Goal: Task Accomplishment & Management: Manage account settings

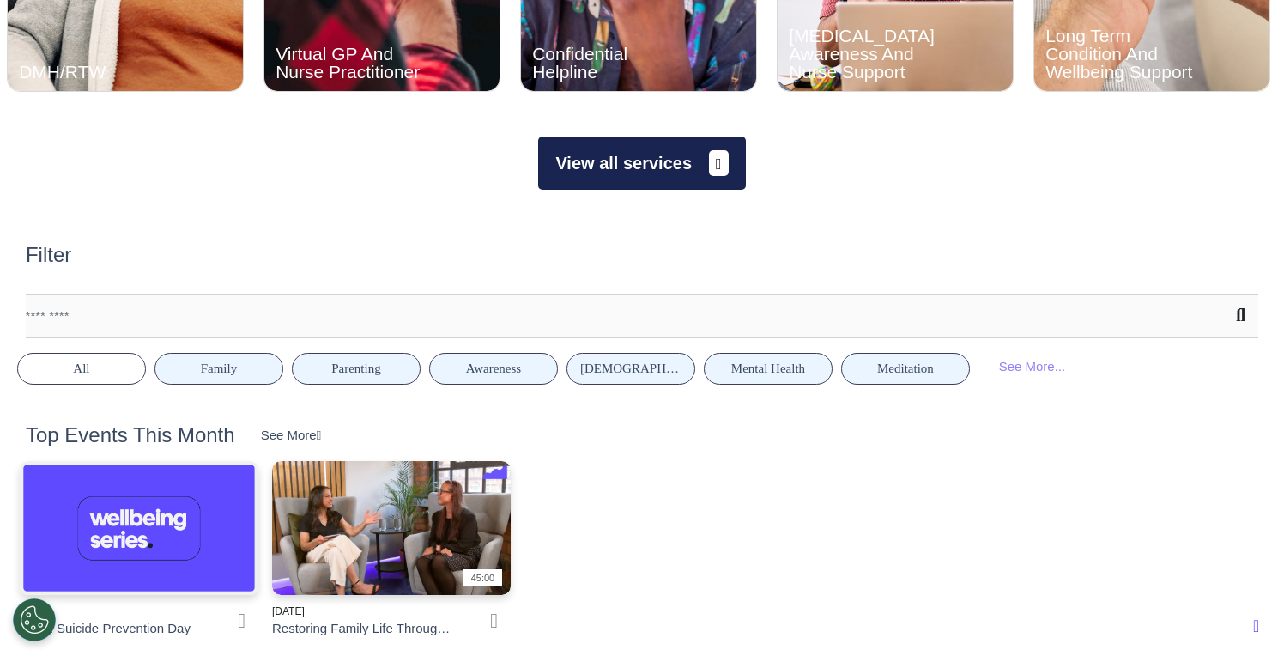
scroll to position [858, 0]
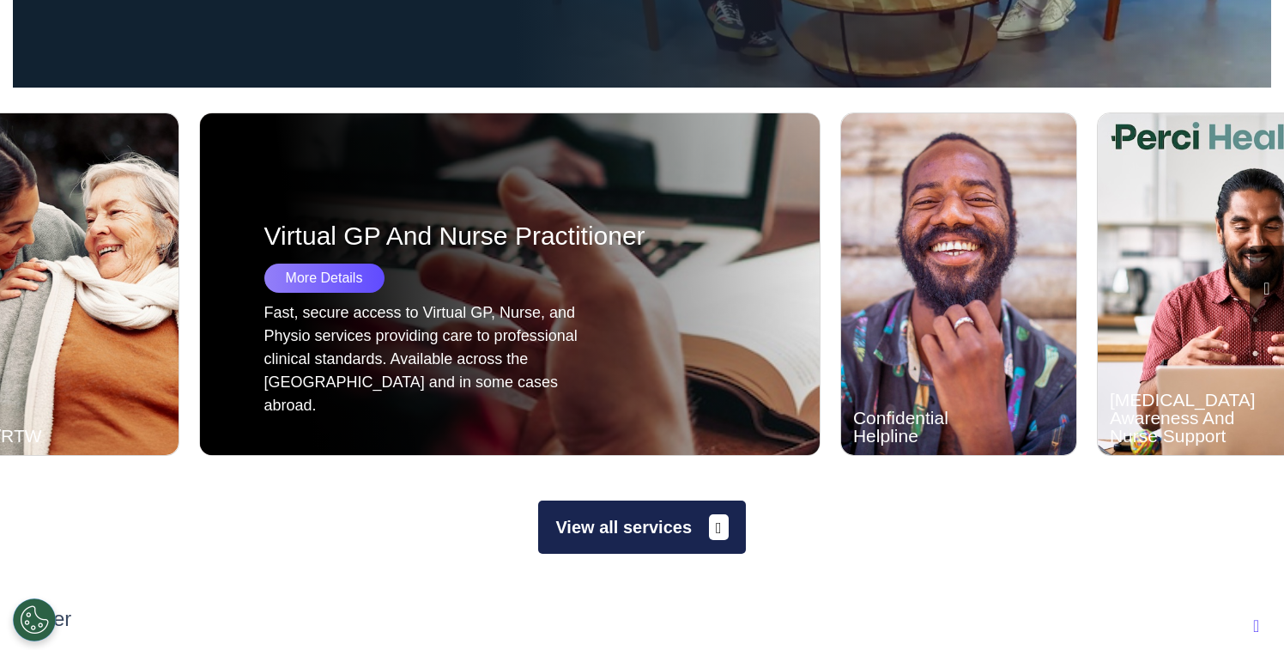
scroll to position [446, 0]
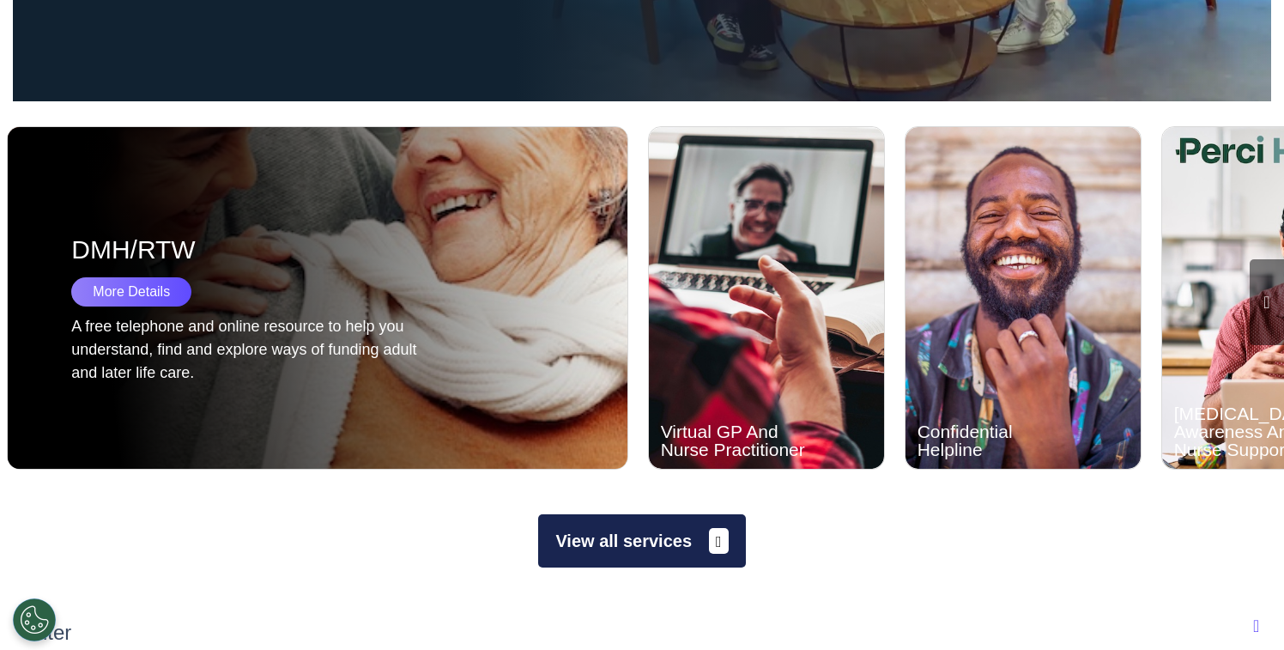
click at [257, 219] on div "DMH/RTW More Details A free telephone and online resource to help you understan…" at bounding box center [329, 298] width 642 height 342
click at [135, 290] on div "More Details" at bounding box center [131, 291] width 120 height 29
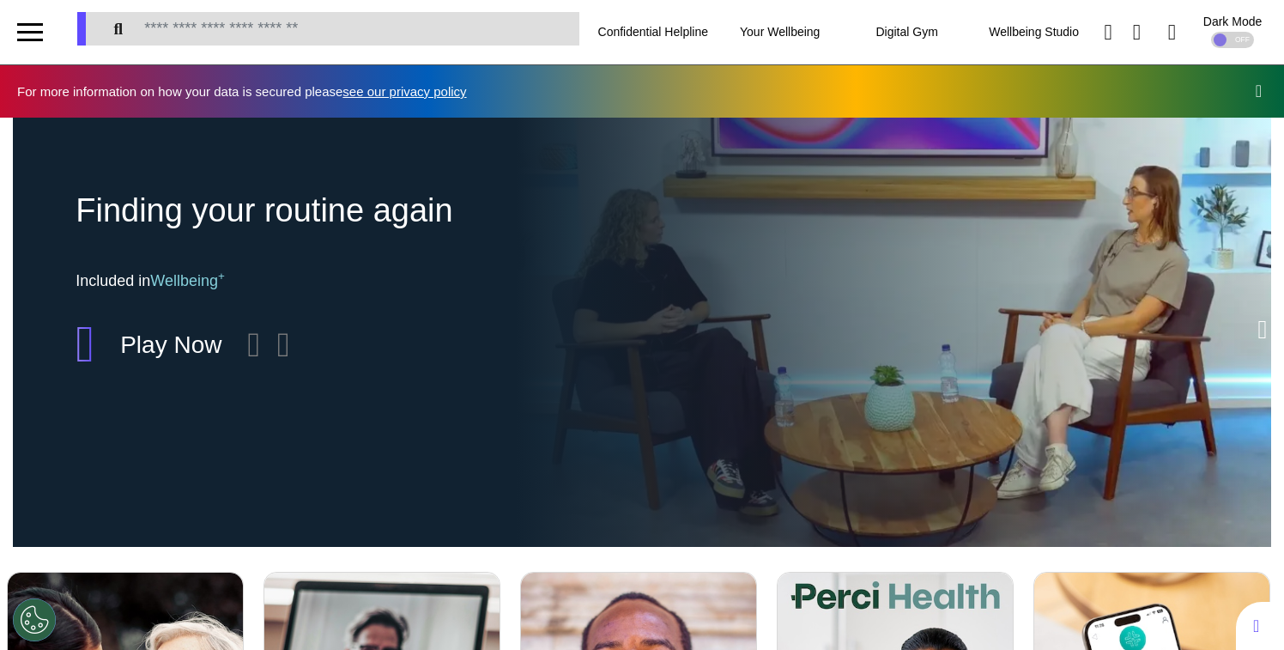
scroll to position [0, 0]
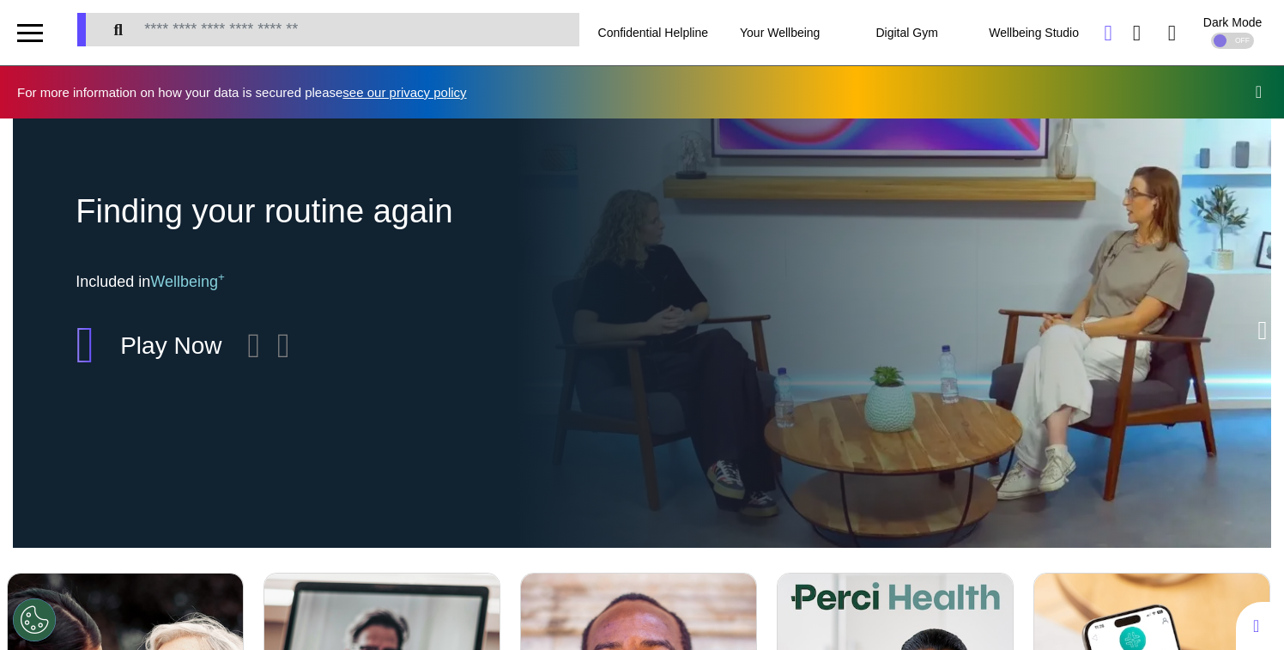
click at [1104, 38] on icon at bounding box center [1108, 32] width 8 height 21
click at [1104, 30] on icon at bounding box center [1108, 32] width 8 height 21
click at [34, 43] on div at bounding box center [30, 33] width 26 height 28
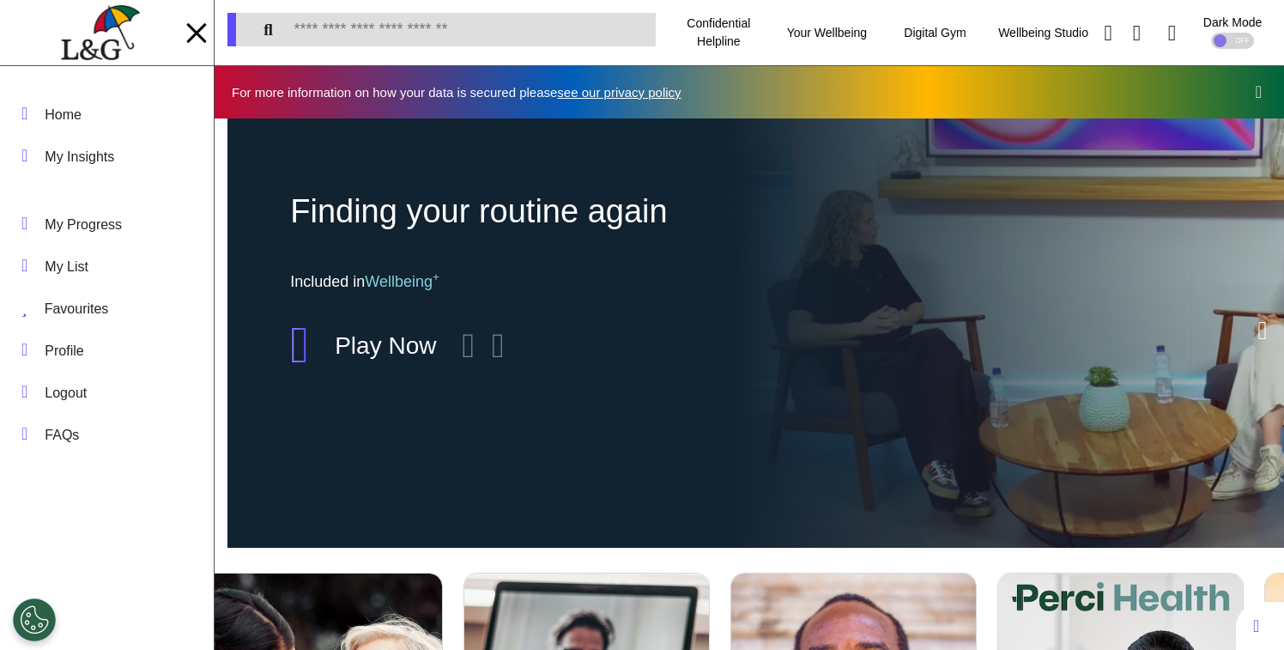
scroll to position [0, 667]
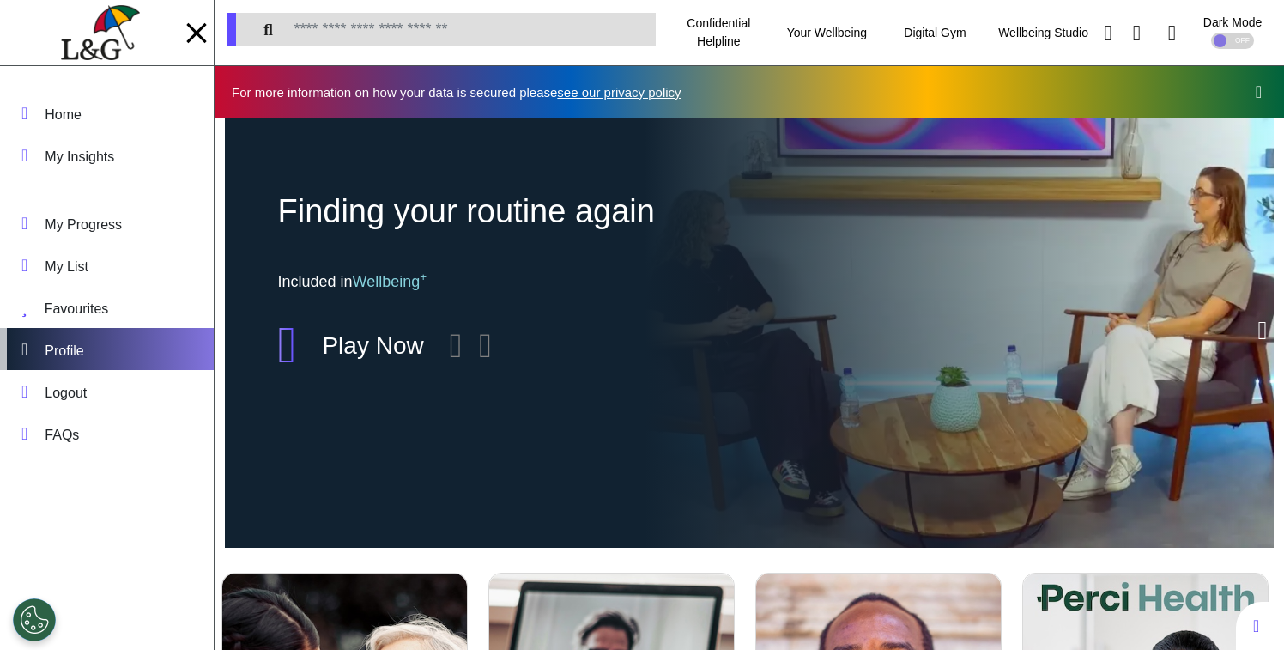
click at [40, 346] on div "Profile" at bounding box center [107, 349] width 214 height 42
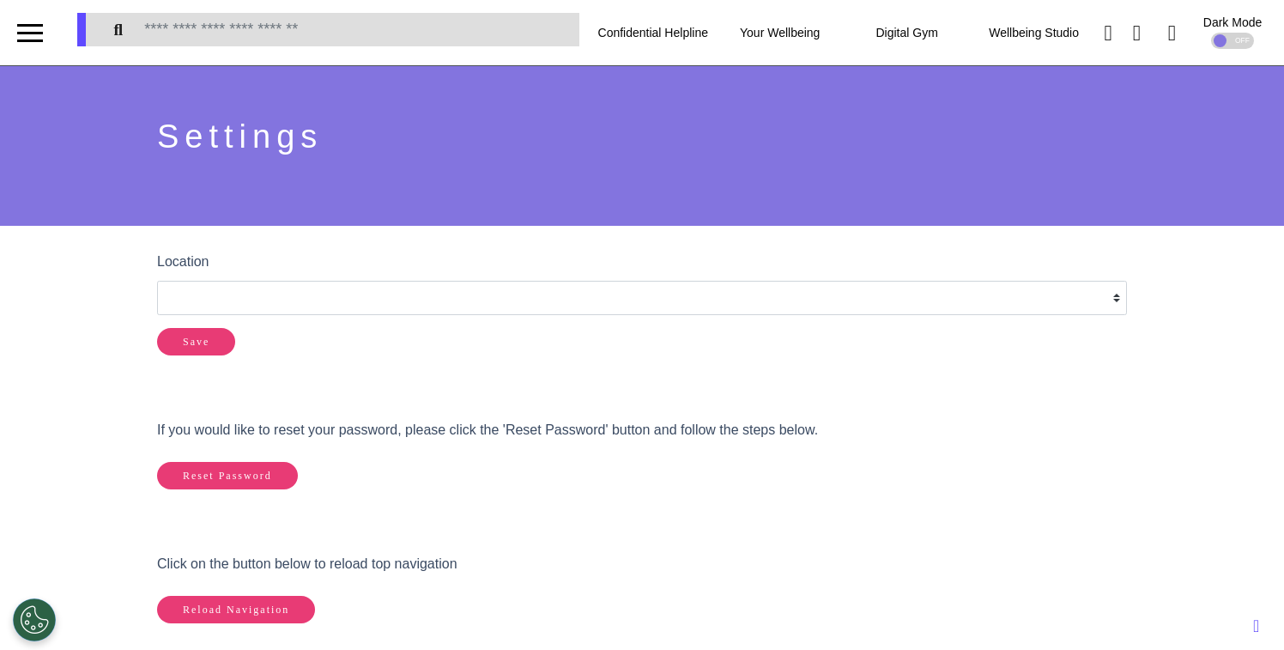
select select
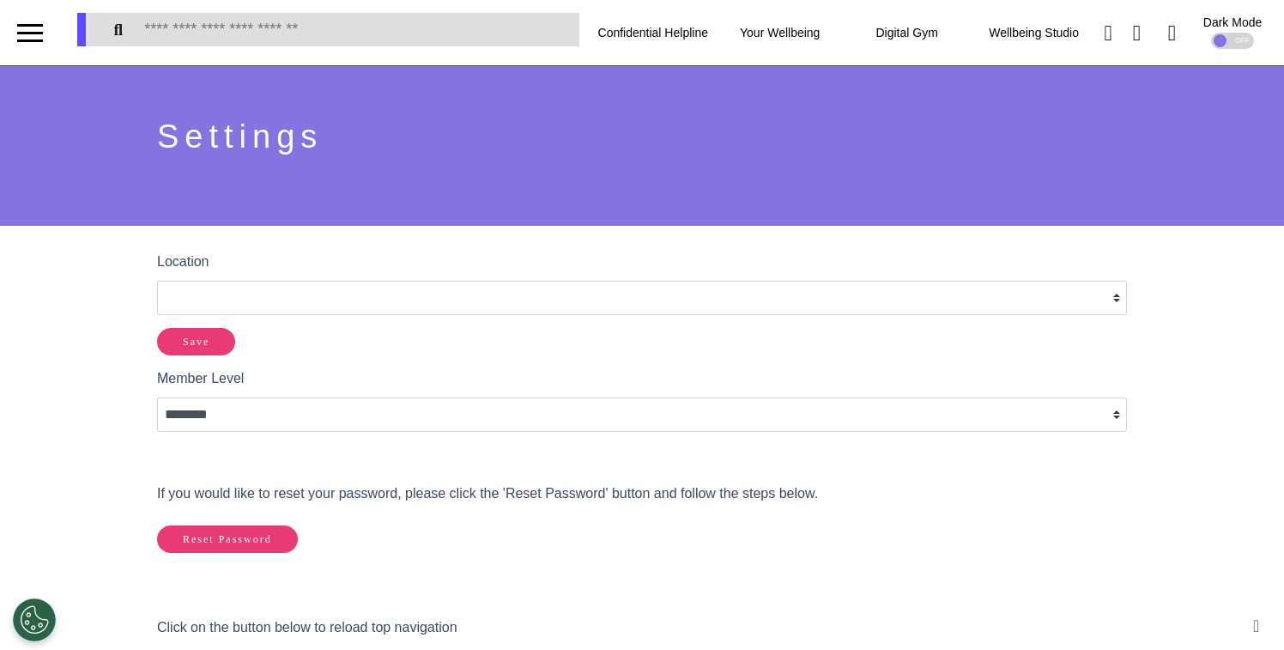
click at [1113, 558] on div "If you would like to reset your password, please click the 'Reset Password' but…" at bounding box center [641, 524] width 995 height 134
click at [51, 31] on div at bounding box center [30, 32] width 60 height 65
click at [25, 39] on div at bounding box center [30, 40] width 26 height 3
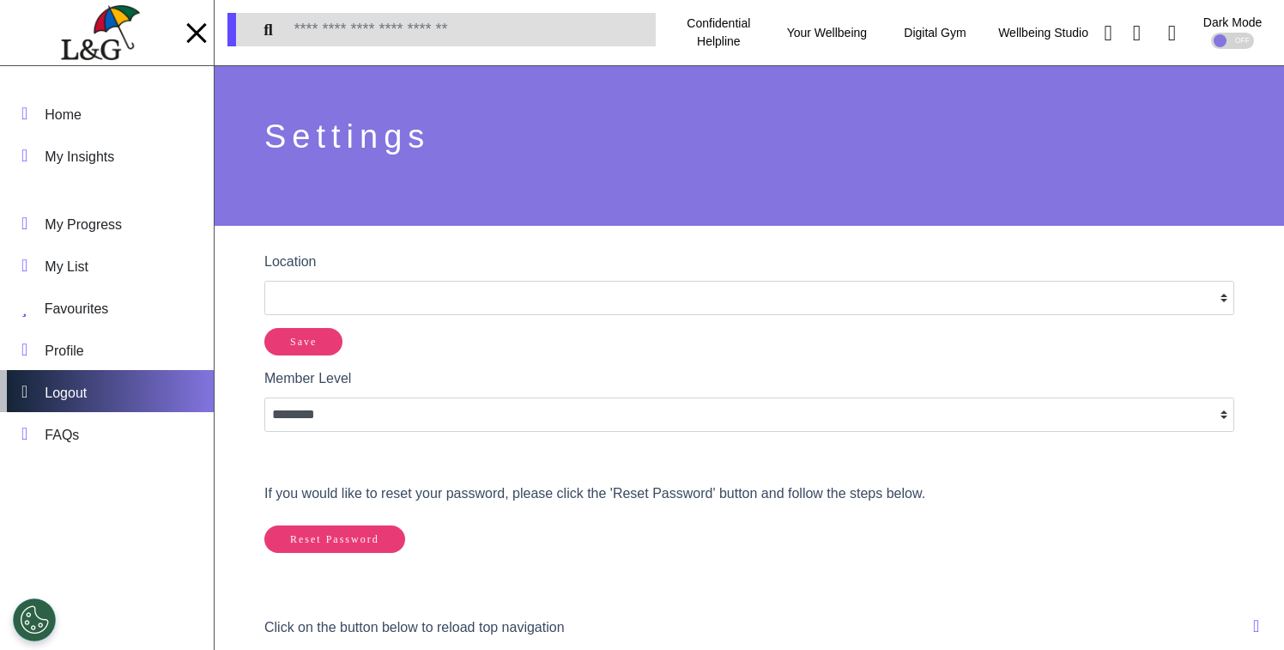
click at [100, 394] on div "Logout" at bounding box center [107, 391] width 214 height 42
